Goal: Find contact information: Find contact information

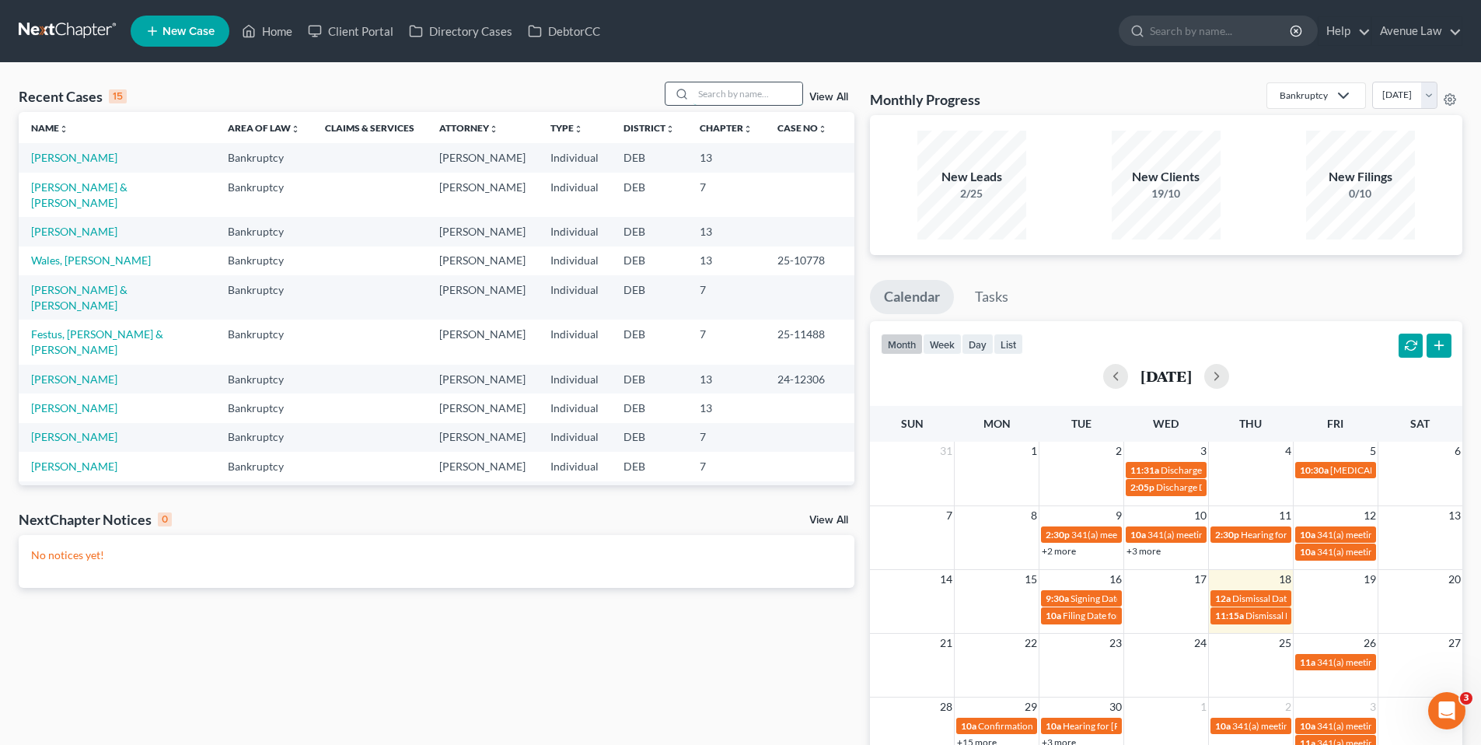
click at [716, 98] on input "search" at bounding box center [747, 93] width 109 height 23
type input "[PERSON_NAME]"
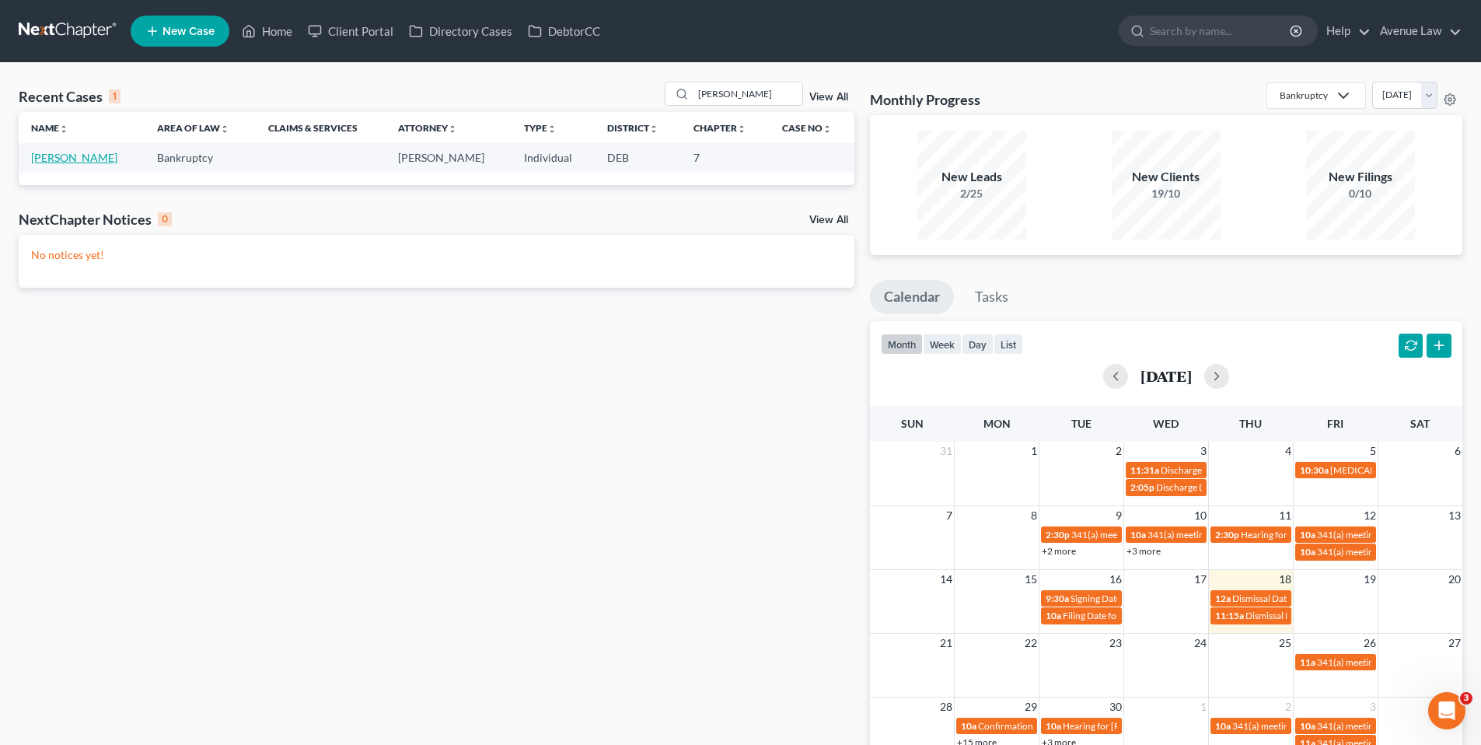
click at [53, 151] on link "[PERSON_NAME]" at bounding box center [74, 157] width 86 height 13
select select "0"
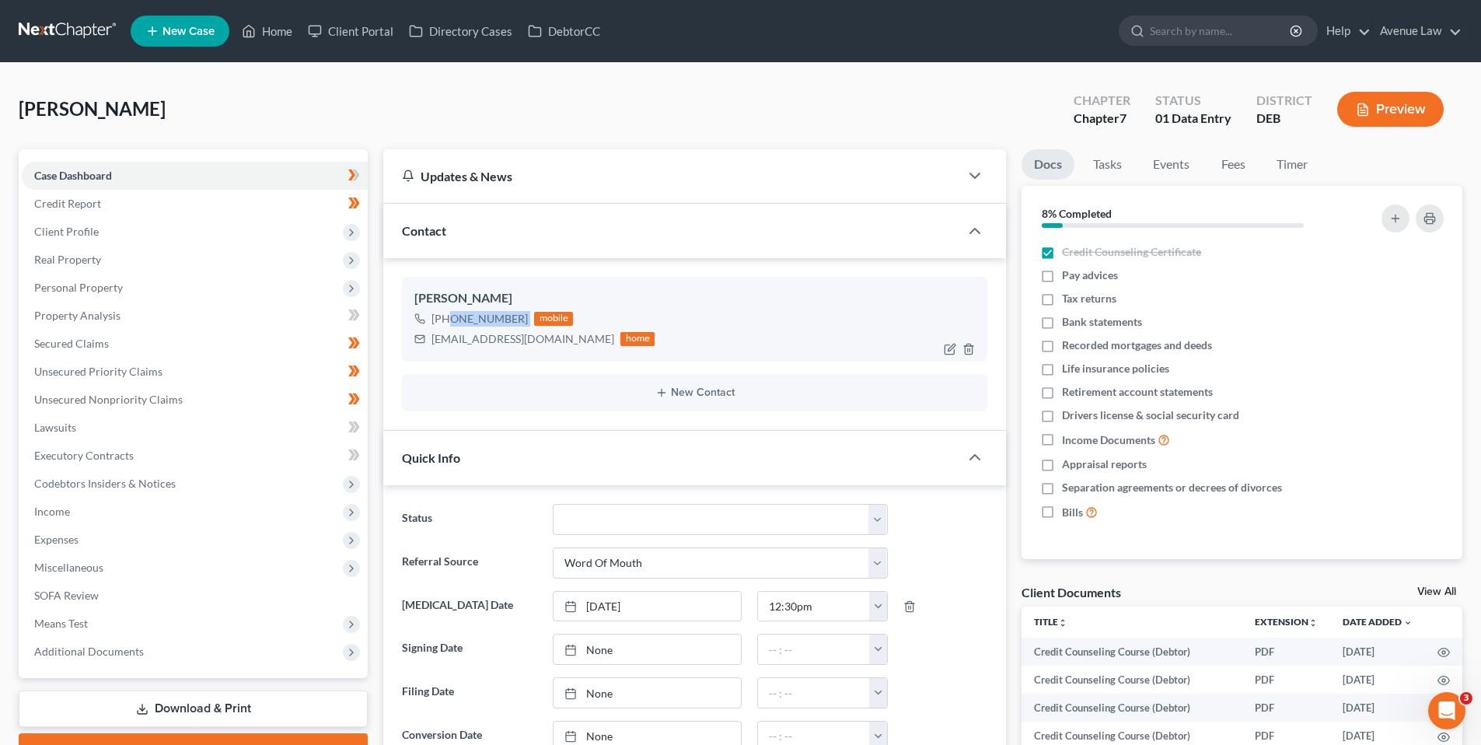
drag, startPoint x: 526, startPoint y: 317, endPoint x: 445, endPoint y: 321, distance: 80.2
click at [445, 321] on div "[PHONE_NUMBER] mobile" at bounding box center [534, 319] width 240 height 20
copy div "[PHONE_NUMBER]"
drag, startPoint x: 280, startPoint y: 33, endPoint x: 683, endPoint y: 86, distance: 407.0
click at [280, 33] on link "Home" at bounding box center [267, 31] width 66 height 28
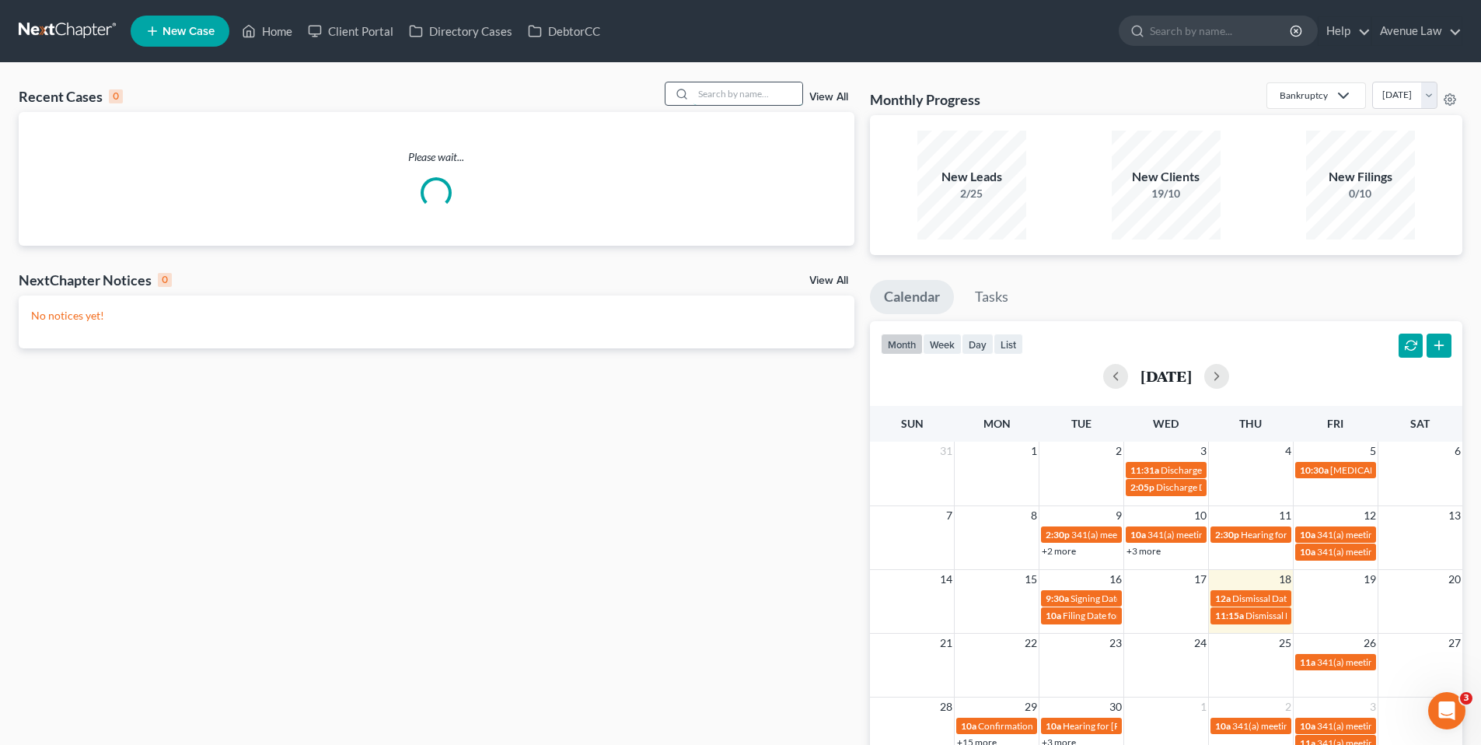
click at [723, 91] on input "search" at bounding box center [747, 93] width 109 height 23
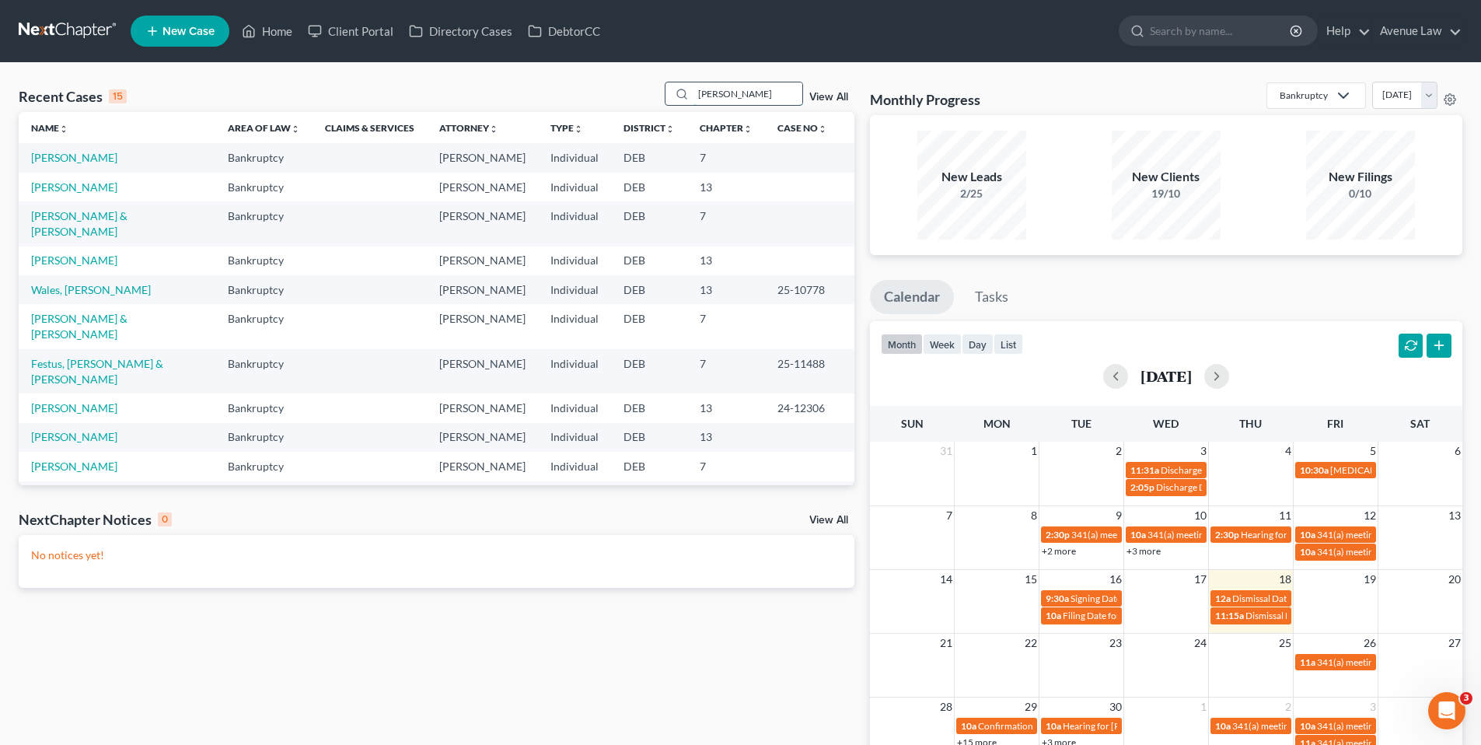
type input "[PERSON_NAME]"
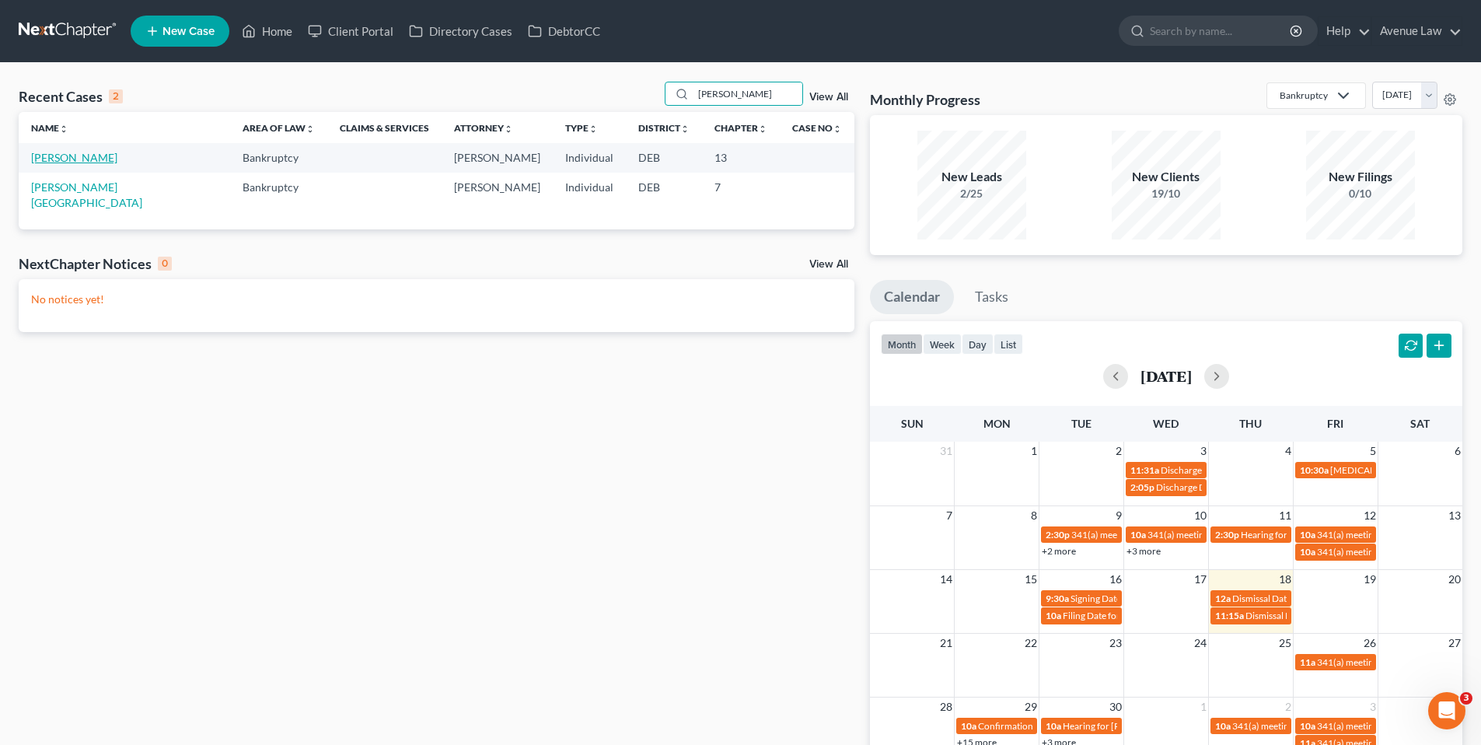
click at [74, 156] on link "[PERSON_NAME]" at bounding box center [74, 157] width 86 height 13
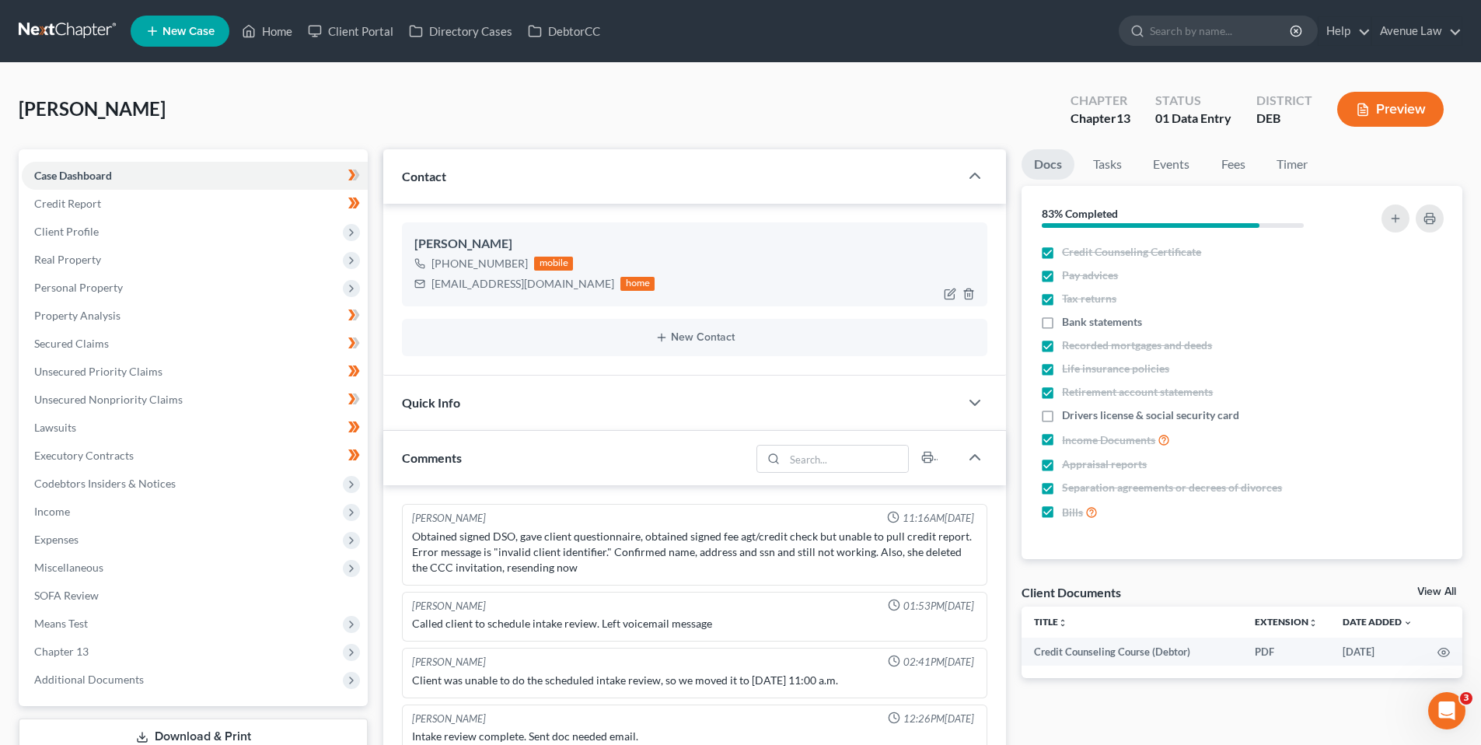
scroll to position [449, 0]
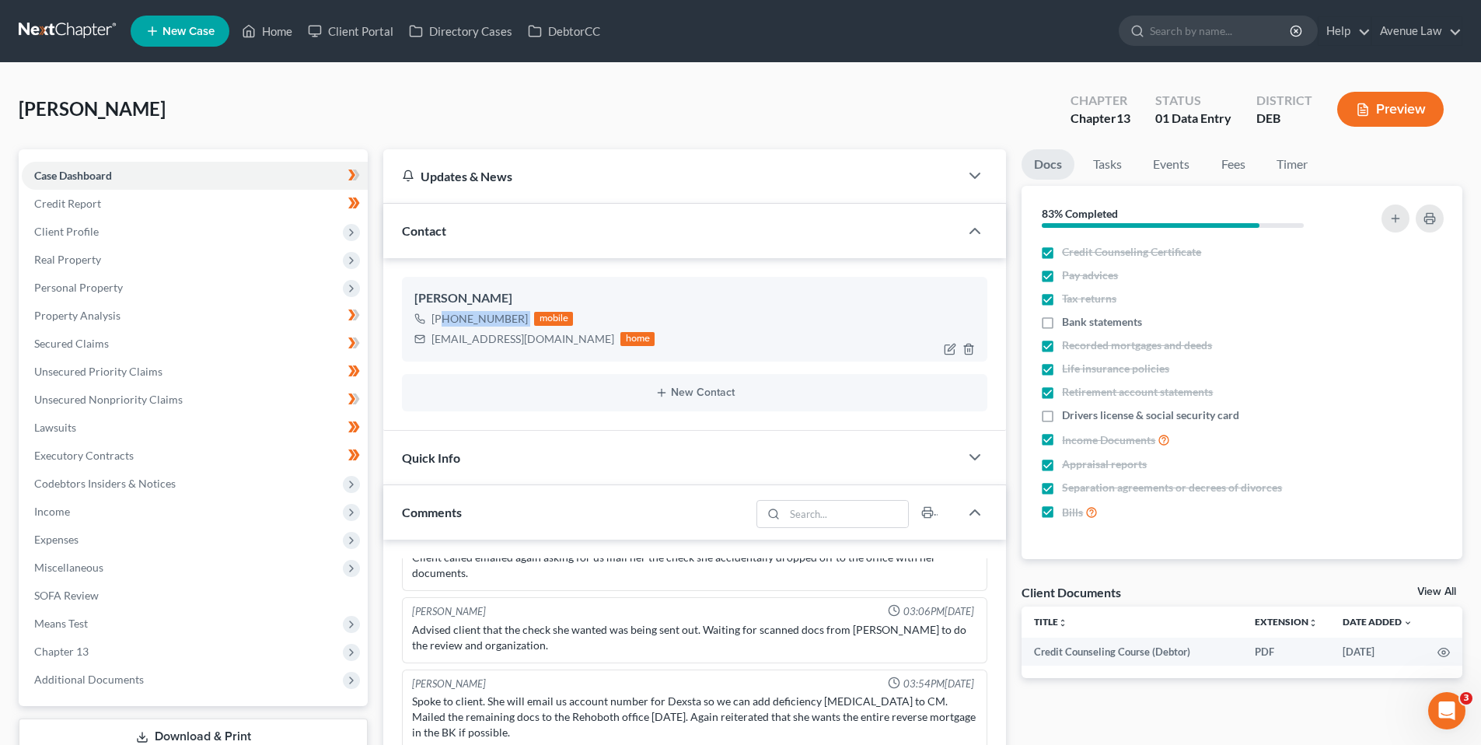
drag, startPoint x: 526, startPoint y: 313, endPoint x: 445, endPoint y: 325, distance: 81.7
click at [445, 325] on div "[PHONE_NUMBER] mobile" at bounding box center [534, 319] width 240 height 20
copy div "[PHONE_NUMBER]"
click at [429, 460] on span "Quick Info" at bounding box center [431, 457] width 58 height 15
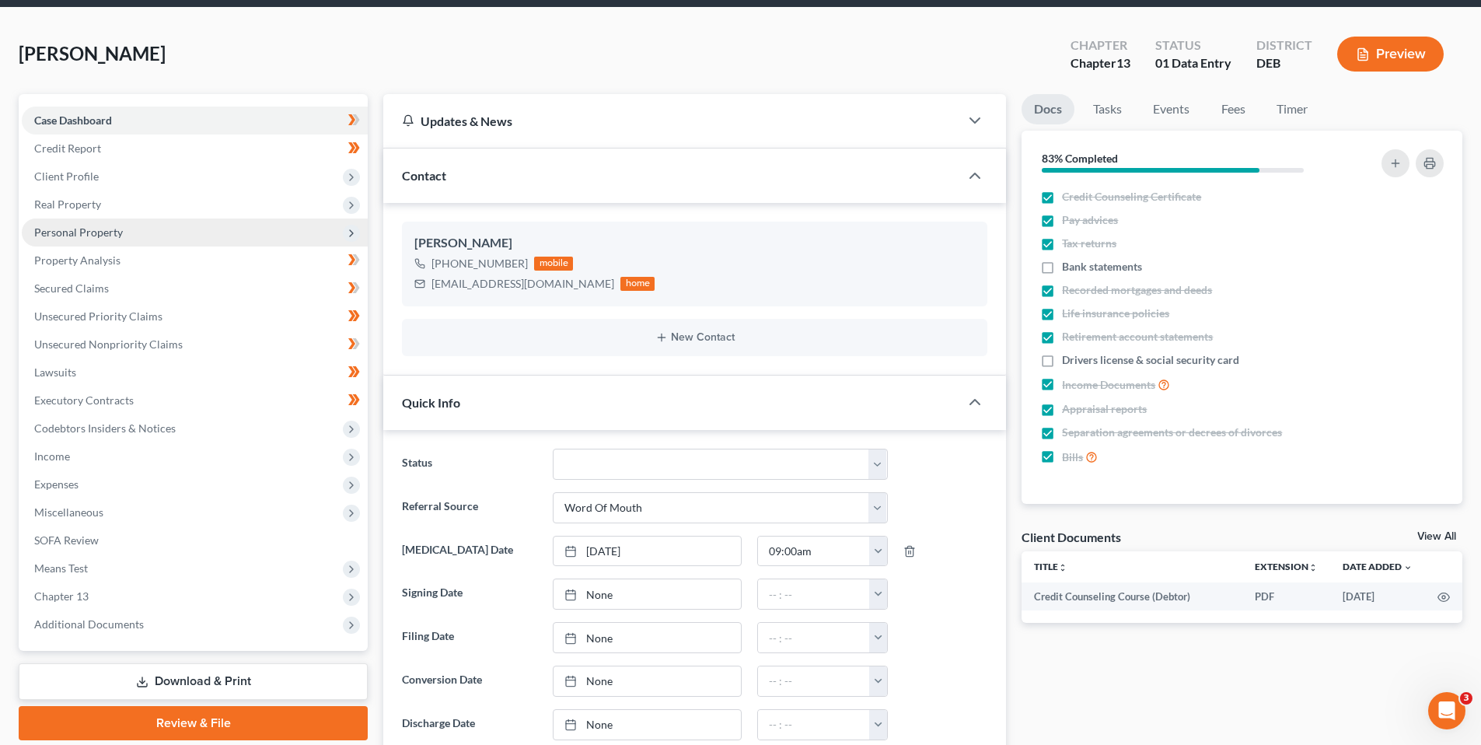
scroll to position [0, 0]
